Goal: Task Accomplishment & Management: Use online tool/utility

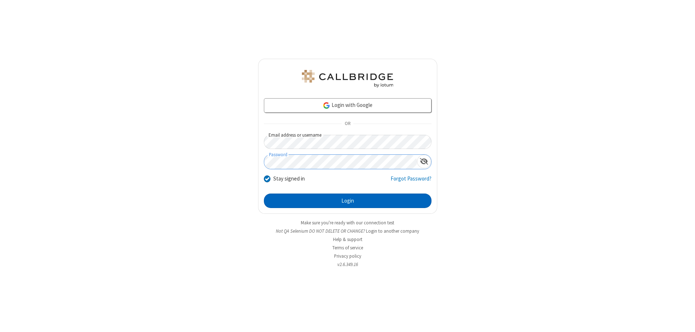
click at [348, 201] on button "Login" at bounding box center [348, 200] width 168 height 14
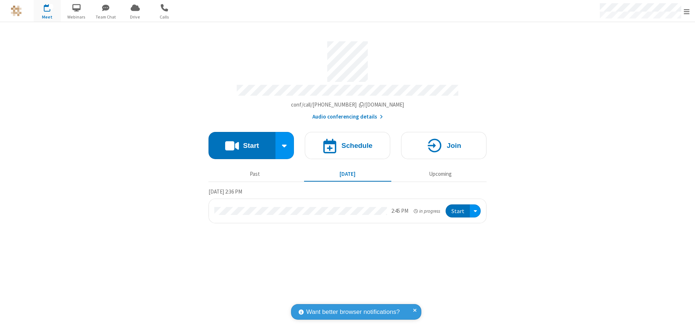
click at [687, 11] on span "Open menu" at bounding box center [687, 11] width 6 height 7
click at [135, 17] on span "Drive" at bounding box center [135, 17] width 27 height 7
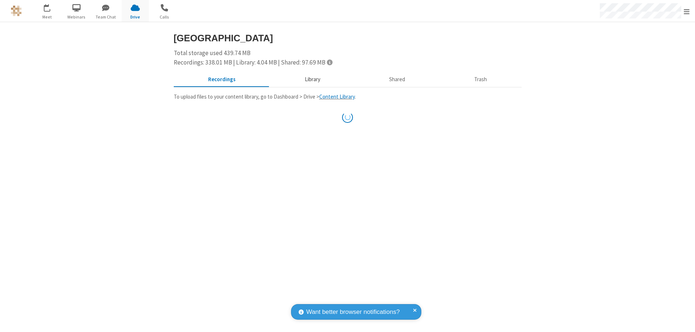
click at [309, 79] on button "Library" at bounding box center [312, 80] width 85 height 14
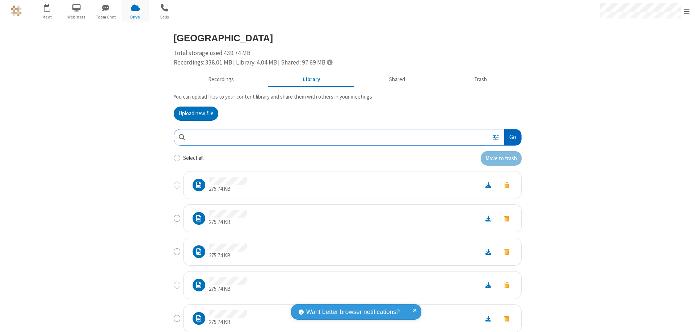
click at [510, 137] on button "Go" at bounding box center [512, 137] width 17 height 16
click at [193, 113] on button "Upload new file" at bounding box center [196, 113] width 45 height 14
